Goal: Task Accomplishment & Management: Complete application form

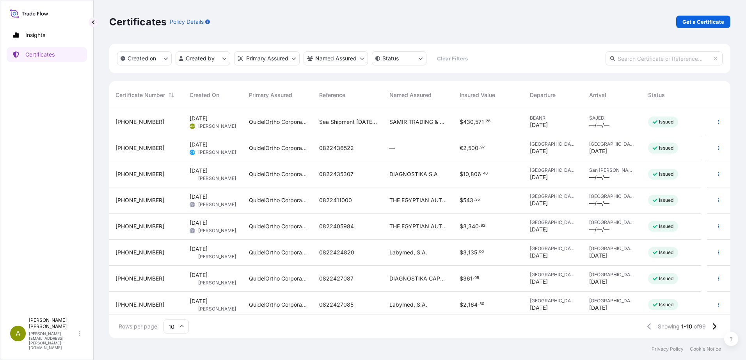
scroll to position [228, 615]
click at [697, 16] on link "Get a Certificate" at bounding box center [703, 22] width 54 height 12
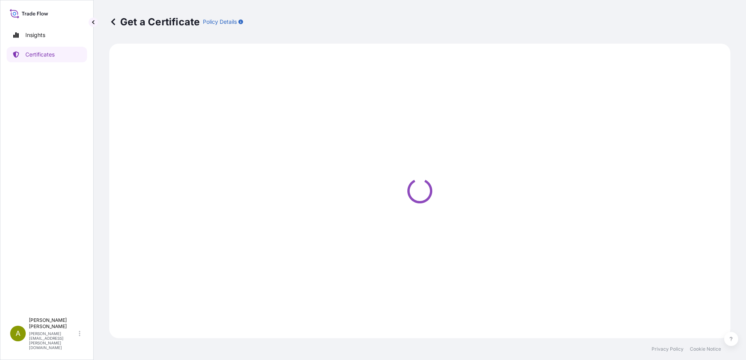
select select "Ocean Vessel"
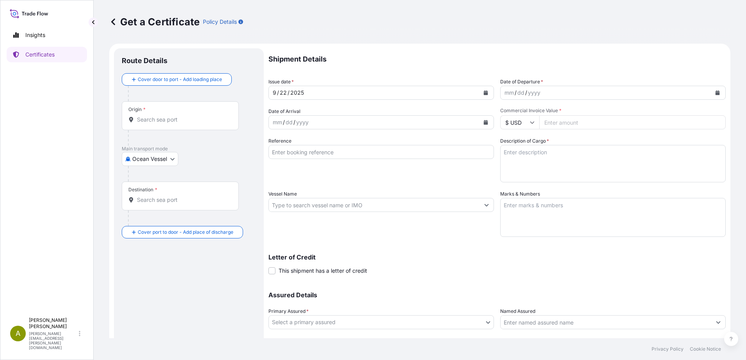
click at [711, 92] on button "Calendar" at bounding box center [717, 93] width 12 height 12
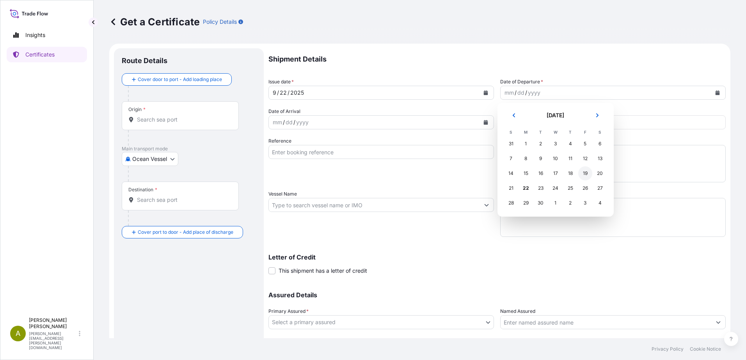
click at [585, 175] on div "19" at bounding box center [585, 174] width 14 height 14
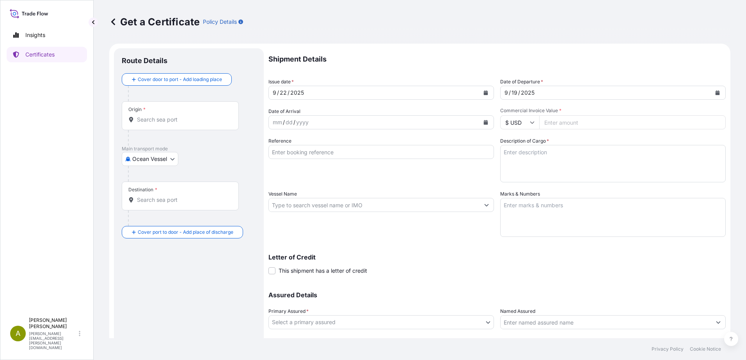
click at [601, 129] on input "Commercial Invoice Value *" at bounding box center [632, 122] width 186 height 14
click at [574, 121] on input "Commercial Invoice Value *" at bounding box center [632, 122] width 186 height 14
type input "414988"
click at [392, 154] on input "Sea Shipment [DATE] [GEOGRAPHIC_DATA]" at bounding box center [380, 152] width 225 height 14
type input "Sea Shipment [DATE] Saudi Part 2"
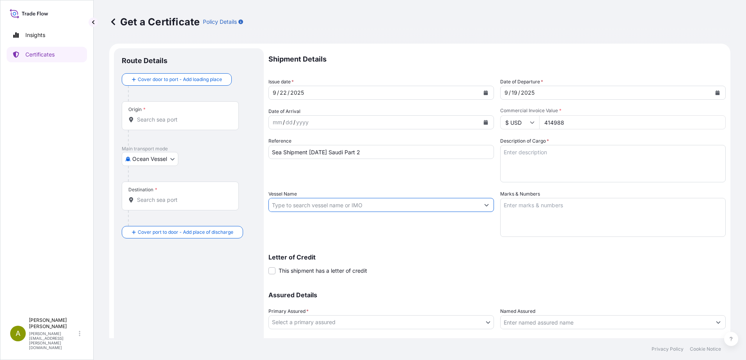
click at [429, 206] on input "Vessel Name" at bounding box center [374, 205] width 211 height 14
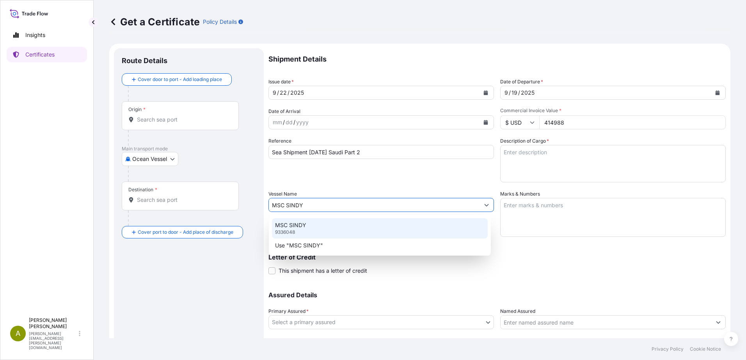
click at [417, 223] on div "MSC SINDY 9336048" at bounding box center [380, 228] width 216 height 20
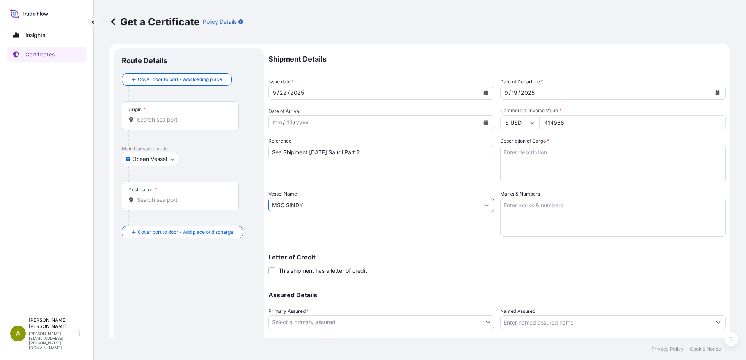
type input "MSC SINDY"
click at [557, 159] on textarea "Description of Cargo *" at bounding box center [612, 163] width 225 height 37
paste textarea "Equipment for blood analysis and acces"
type textarea "Equipment for blood analysis and accessories"
click at [569, 208] on textarea "Marks & Numbers" at bounding box center [612, 217] width 225 height 39
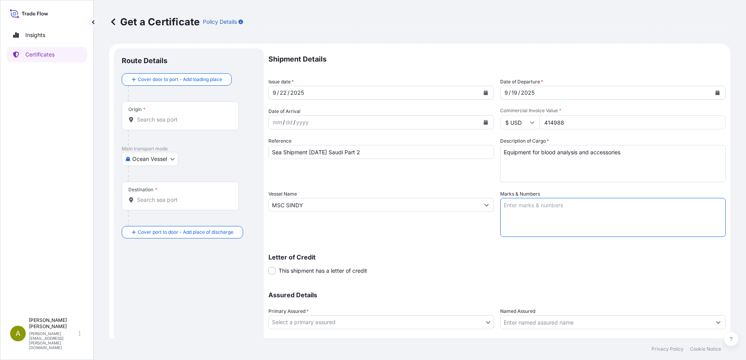
paste textarea "0822399265"
click at [573, 217] on textarea "0822399265 /" at bounding box center [612, 217] width 225 height 39
paste textarea "0822399890"
click at [596, 207] on textarea "0822399265 / 0822399890 /" at bounding box center [612, 217] width 225 height 39
paste textarea "0822399891"
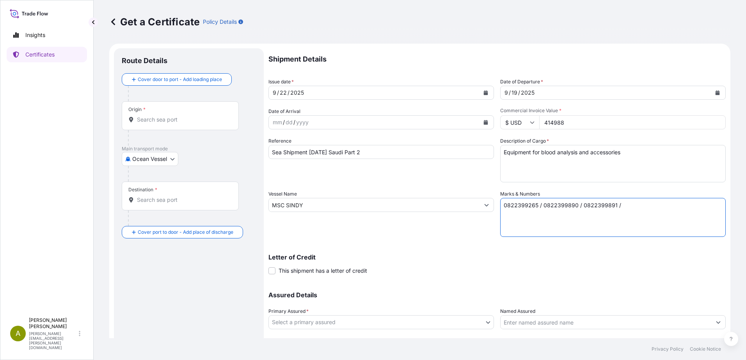
click at [634, 213] on textarea "0822399265 / 0822399890 / 0822399891 /" at bounding box center [612, 217] width 225 height 39
paste textarea "0822399892"
click at [694, 202] on textarea "0822399265 / 0822399890 / 0822399891 / 0822399892" at bounding box center [612, 217] width 225 height 39
paste textarea "0822399893"
click at [710, 205] on textarea "0822399265 / 0822399890 / 0822399891 / 0822399892 / 0822399893" at bounding box center [612, 217] width 225 height 39
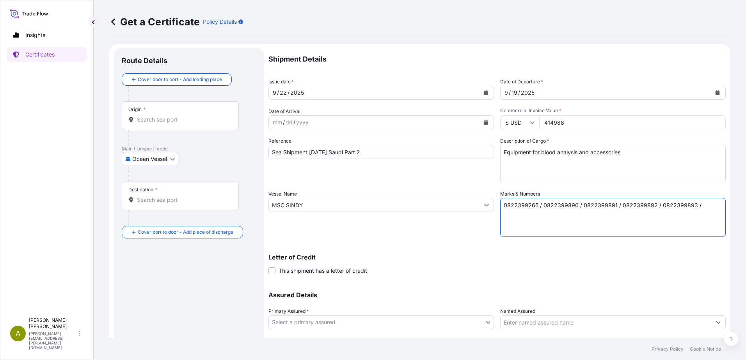
paste textarea "0822399894"
click at [600, 216] on textarea "0822399265 / 0822399890 / 0822399891 / 0822399892 / 0822399893 / 0822399894" at bounding box center [612, 217] width 225 height 39
paste textarea "0822399895"
click at [617, 214] on textarea "0822399265 / 0822399890 / 0822399891 / 0822399892 / 0822399893 / 0822399894 / 0…" at bounding box center [612, 217] width 225 height 39
paste textarea "0822399027"
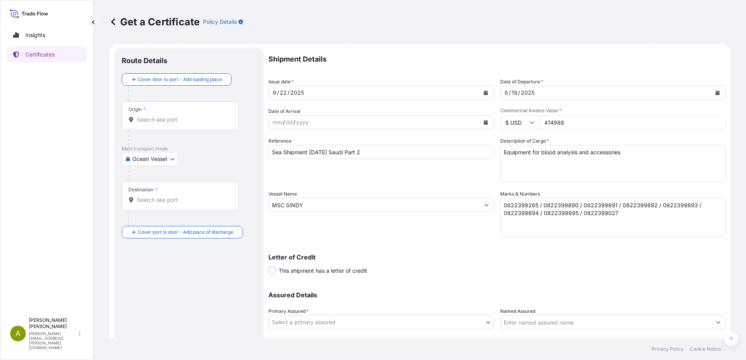
click at [649, 224] on textarea "0822399265 / 0822399890 / 0822399891 / 0822399892 / 0822399893 / 0822399894 / 0…" at bounding box center [612, 217] width 225 height 39
paste textarea "0822399028"
click at [543, 257] on p "Letter of Credit" at bounding box center [496, 257] width 457 height 6
click at [668, 218] on textarea "0822399265 / 0822399890 / 0822399891 / 0822399892 / 0822399893 / 0822399894 / 0…" at bounding box center [612, 217] width 225 height 39
paste textarea "/ 0822399264 / 0822399889 NO RISK PRIOR TO LOADING AT PORT NO RISK AFTER DISCHA…"
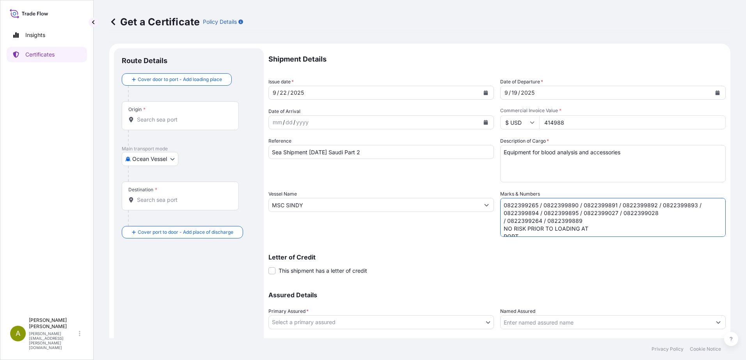
drag, startPoint x: 582, startPoint y: 220, endPoint x: 474, endPoint y: 222, distance: 108.0
click at [474, 222] on div "Shipment Details Issue date * [DATE] Date of Departure * [DATE] Date of Arrival…" at bounding box center [496, 204] width 457 height 312
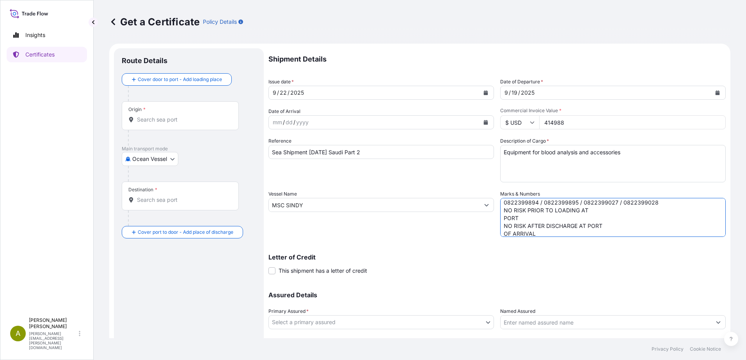
scroll to position [15, 0]
type textarea "0822399265 / 0822399890 / 0822399891 / 0822399892 / 0822399893 / 0822399894 / 0…"
click at [401, 245] on div "Letter of Credit This shipment has a letter of credit Letter of credit * Letter…" at bounding box center [496, 260] width 457 height 30
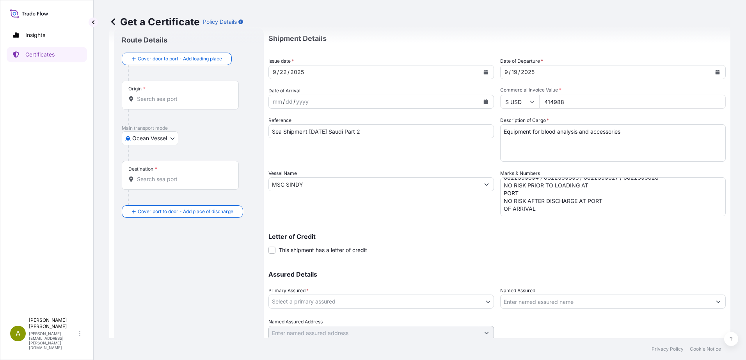
scroll to position [49, 0]
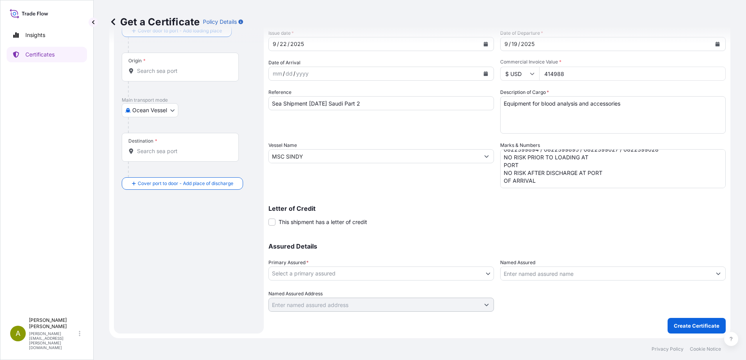
click at [389, 271] on body "Insights Certificates A [PERSON_NAME] [PERSON_NAME][EMAIL_ADDRESS][PERSON_NAME]…" at bounding box center [373, 180] width 746 height 360
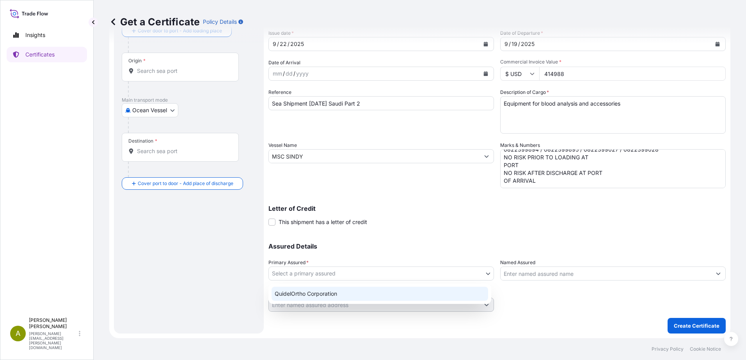
click at [389, 292] on div "QuidelOrtho Corporation" at bounding box center [379, 294] width 216 height 14
select select "31549"
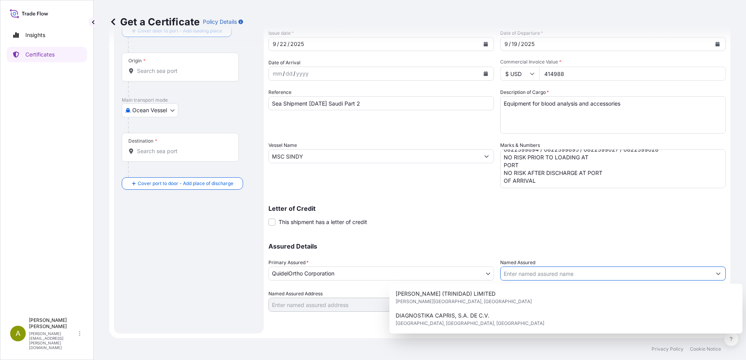
click at [588, 275] on input "Named Assured" at bounding box center [605, 274] width 211 height 14
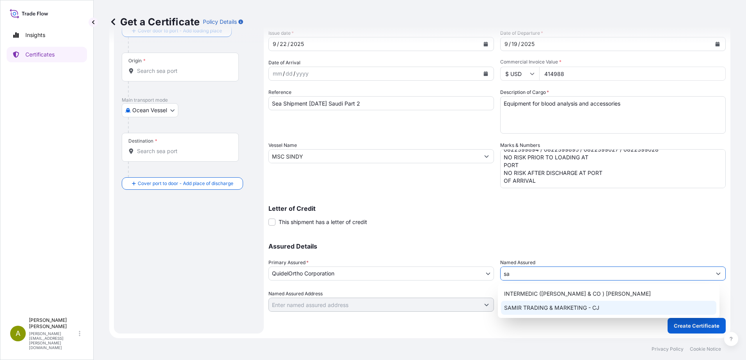
click at [587, 309] on span "SAMIR TRADING & MARKETING - CJ" at bounding box center [551, 308] width 95 height 8
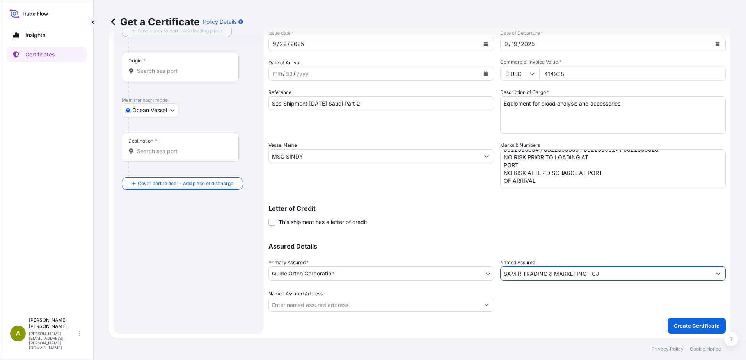
scroll to position [10, 0]
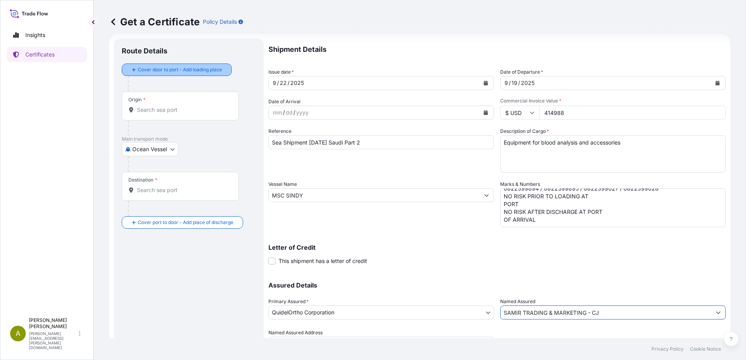
type input "SAMIR TRADING & MARKETING - CJ"
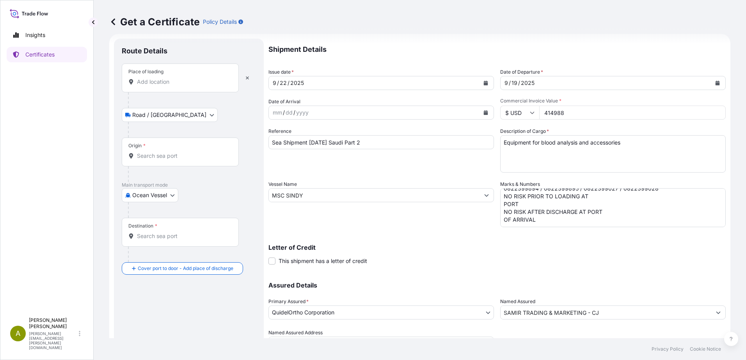
click at [171, 83] on input "Place of loading" at bounding box center [183, 82] width 92 height 8
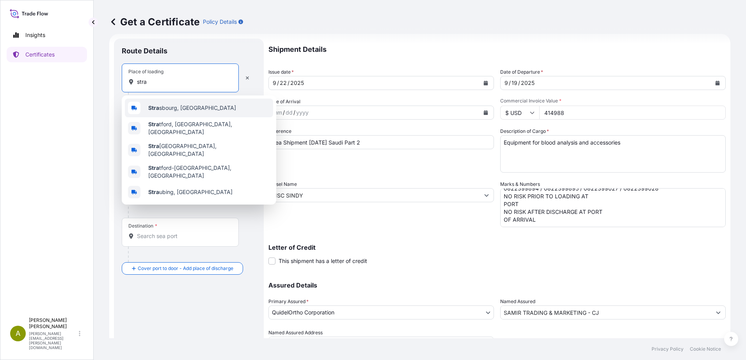
click at [180, 111] on span "Stra sbourg, [GEOGRAPHIC_DATA]" at bounding box center [192, 108] width 88 height 8
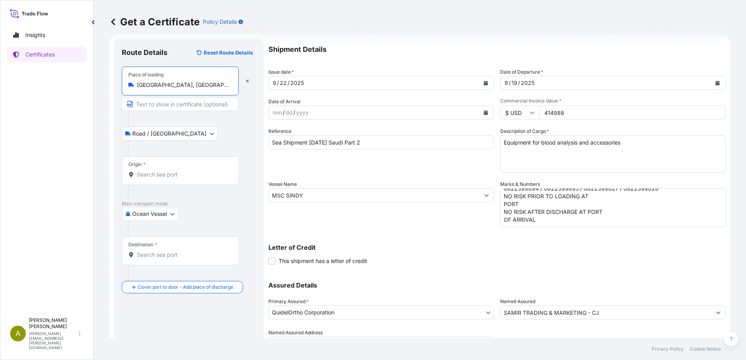
type input "[GEOGRAPHIC_DATA], [GEOGRAPHIC_DATA]"
click at [191, 172] on input "Origin *" at bounding box center [183, 175] width 92 height 8
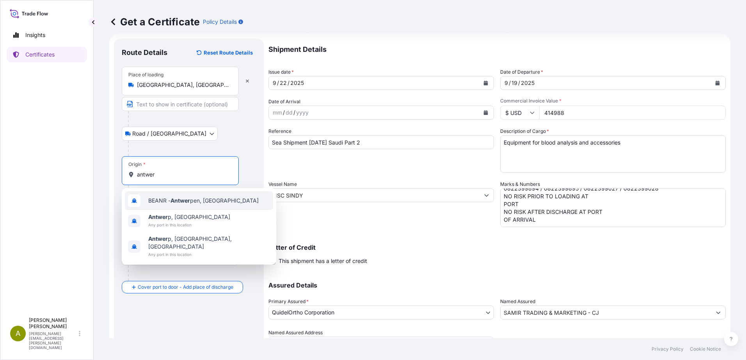
click at [204, 201] on span "BEANR - Antwer pen, [GEOGRAPHIC_DATA]" at bounding box center [203, 201] width 110 height 8
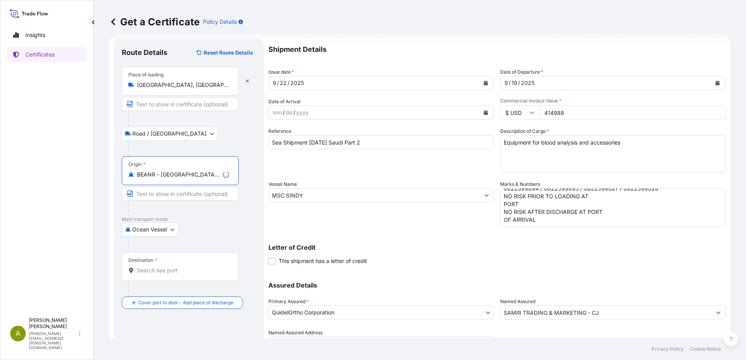
type input "BEANR - [GEOGRAPHIC_DATA], [GEOGRAPHIC_DATA]"
click at [176, 272] on input "Destination *" at bounding box center [183, 271] width 92 height 8
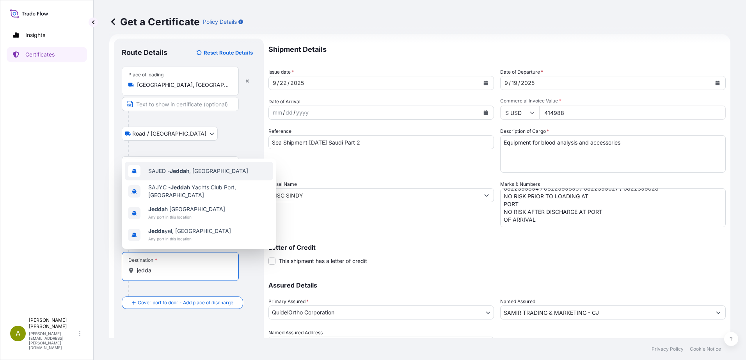
click at [203, 172] on span "SAJED - Jedda h, [GEOGRAPHIC_DATA]" at bounding box center [198, 171] width 100 height 8
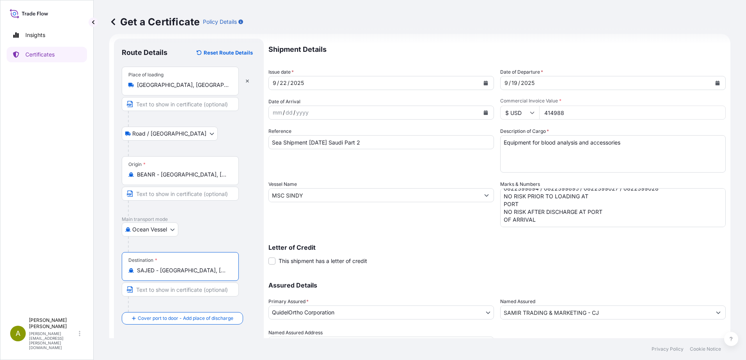
type input "SAJED - [GEOGRAPHIC_DATA], [GEOGRAPHIC_DATA]"
click at [436, 257] on div "Letter of Credit This shipment has a letter of credit Letter of credit * Letter…" at bounding box center [496, 255] width 457 height 21
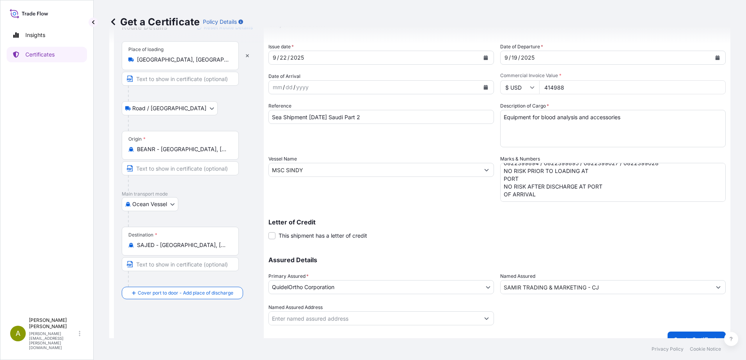
scroll to position [49, 0]
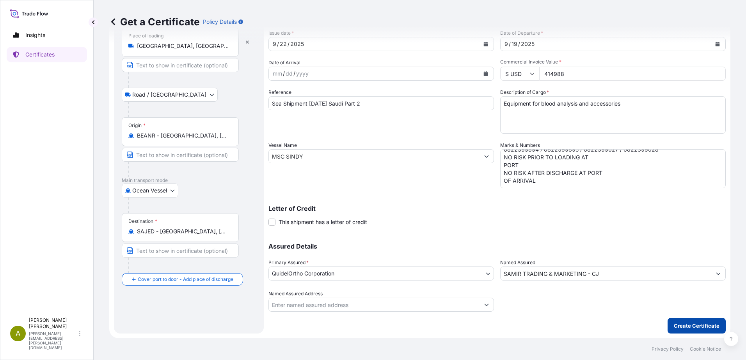
click at [704, 328] on p "Create Certificate" at bounding box center [697, 326] width 46 height 8
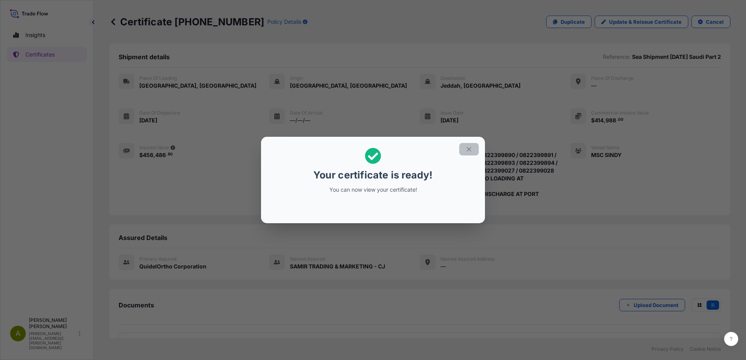
click at [465, 149] on icon "button" at bounding box center [468, 149] width 7 height 7
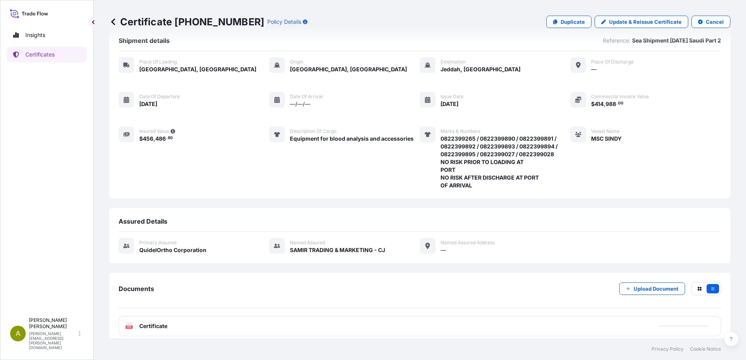
scroll to position [24, 0]
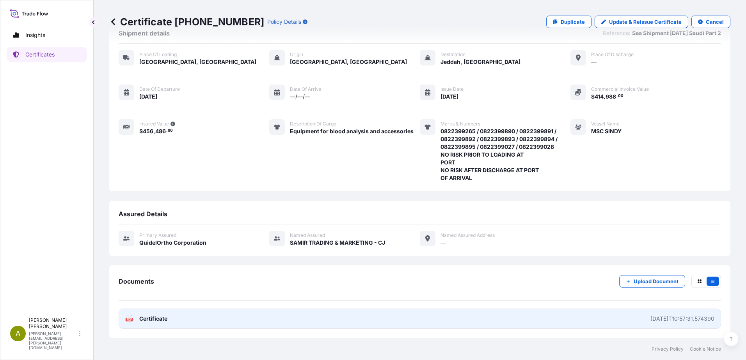
click at [318, 326] on link "PDF Certificate [DATE]T10:57:31.574390" at bounding box center [420, 319] width 602 height 20
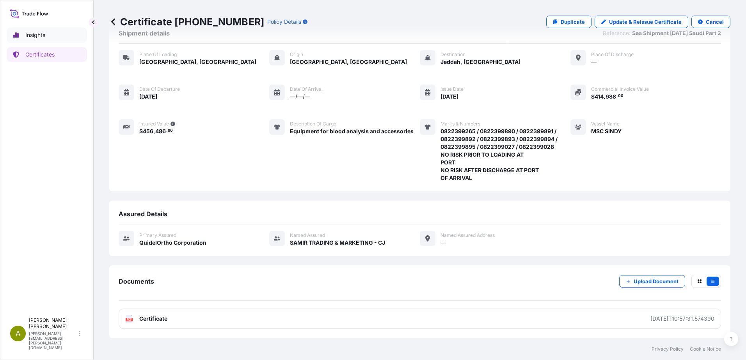
click at [30, 40] on link "Insights" at bounding box center [47, 35] width 80 height 16
select select "2025"
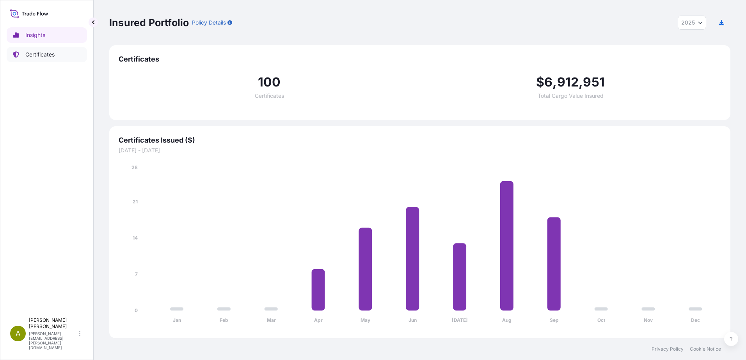
click at [33, 52] on p "Certificates" at bounding box center [39, 55] width 29 height 8
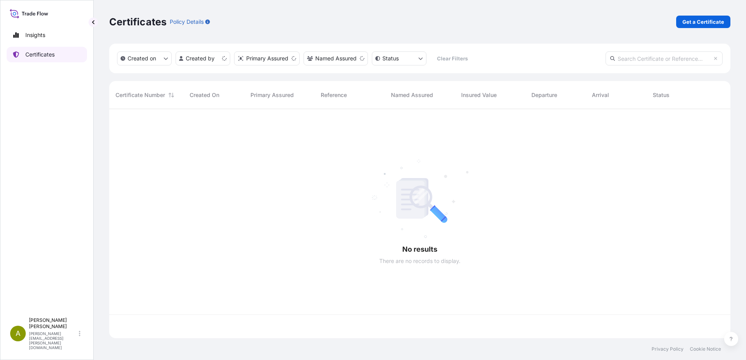
scroll to position [228, 615]
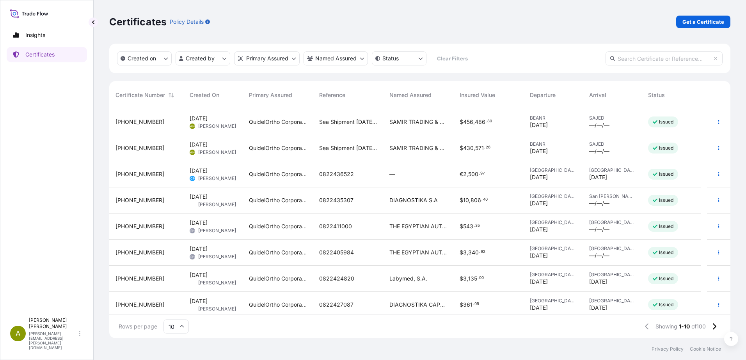
click at [472, 32] on div "Certificates Policy Details Get a Certificate" at bounding box center [419, 22] width 621 height 44
